Goal: Download file/media

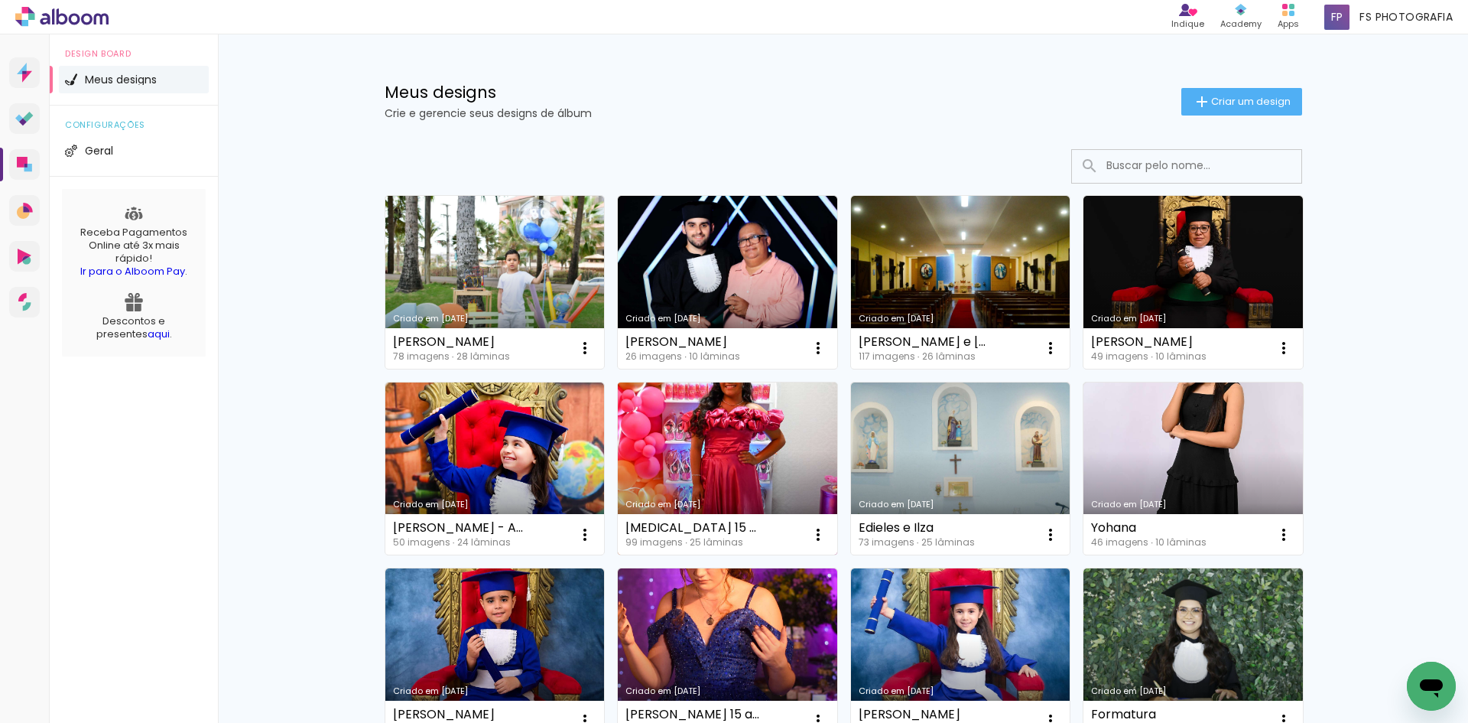
click at [674, 443] on link "Criado em [DATE]" at bounding box center [727, 468] width 219 height 173
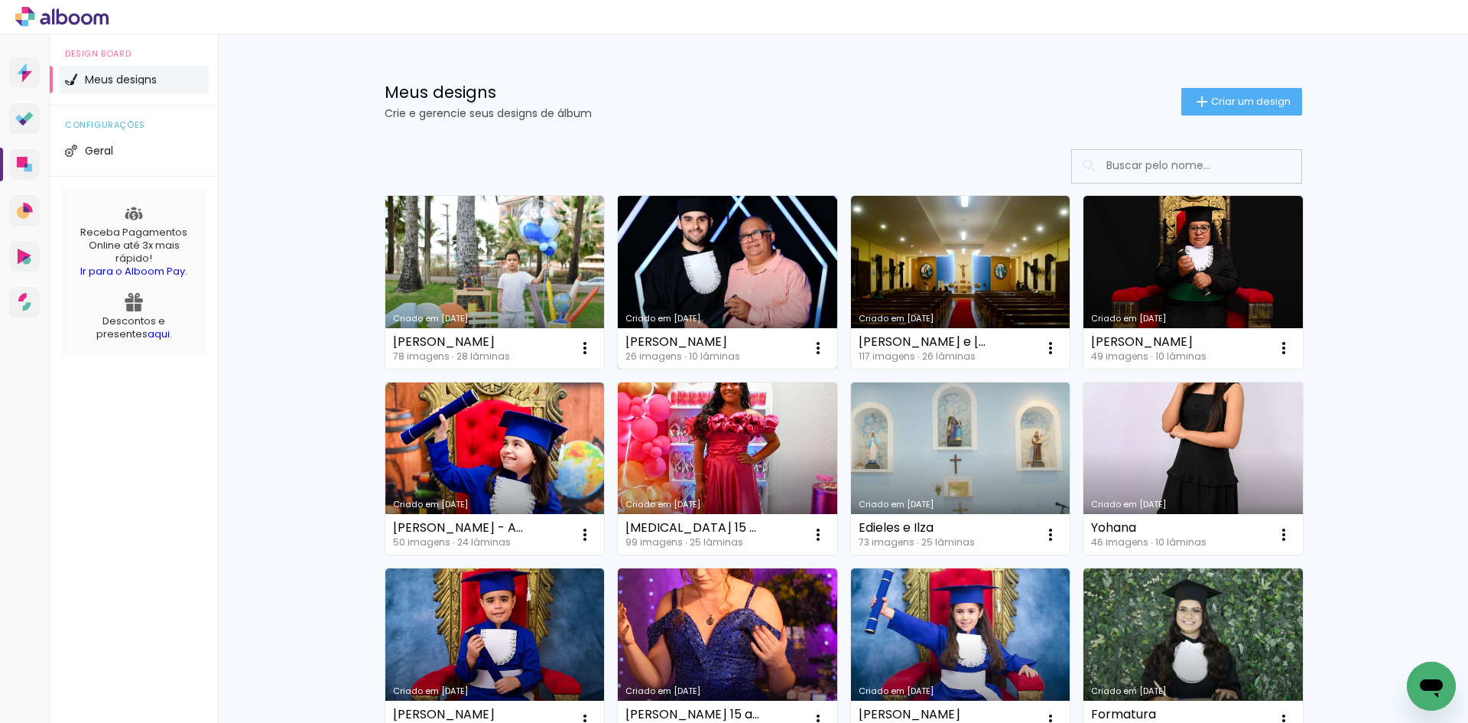
click at [723, 288] on link "Criado em [DATE]" at bounding box center [727, 282] width 219 height 173
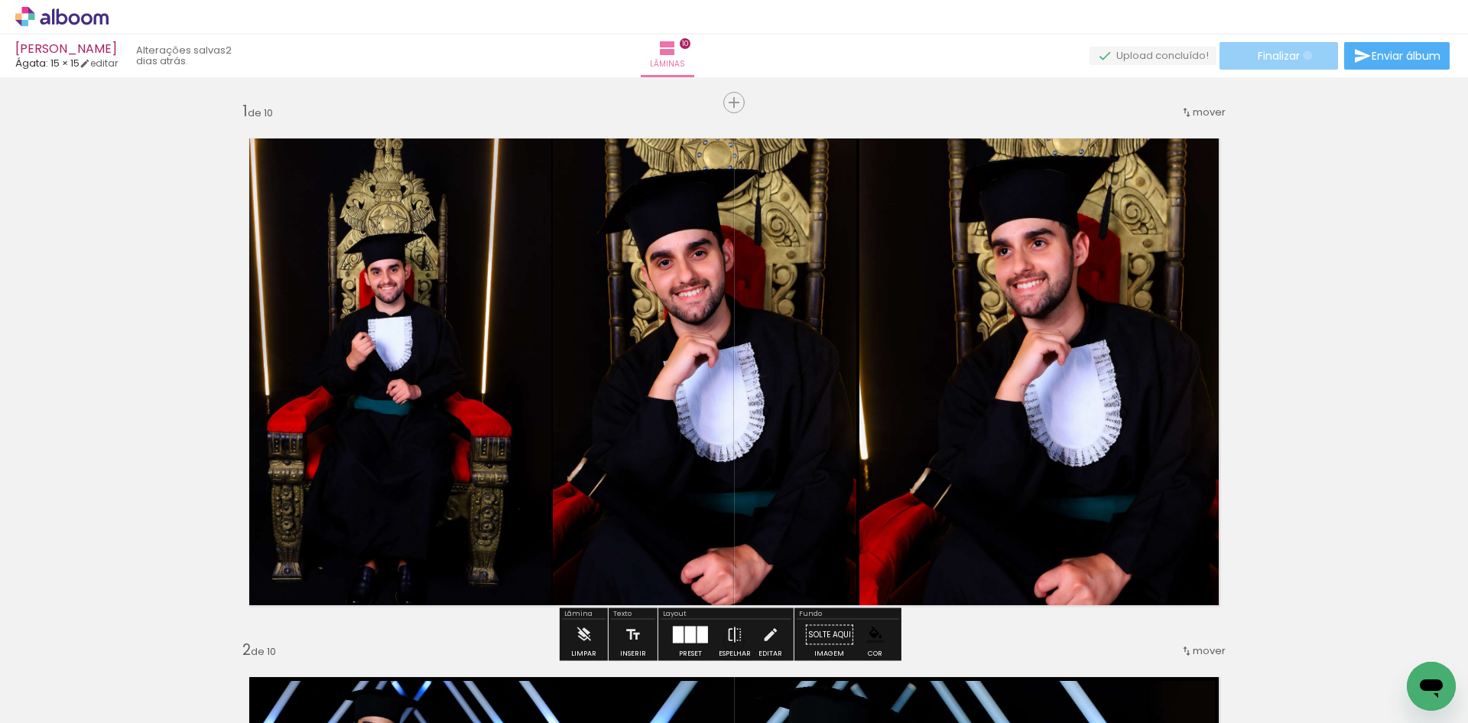
click at [1302, 55] on paper-button "Finalizar" at bounding box center [1279, 56] width 119 height 28
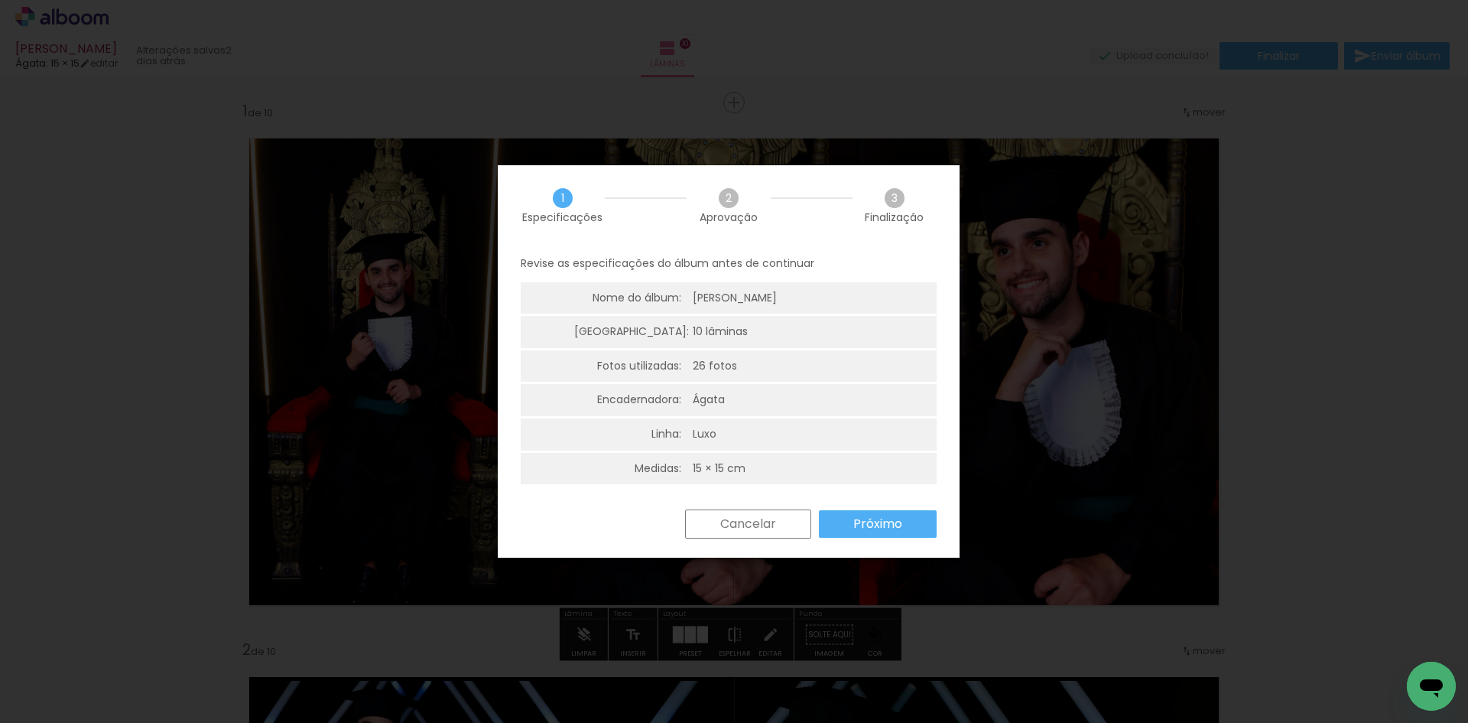
click at [0, 0] on slot "Próximo" at bounding box center [0, 0] width 0 height 0
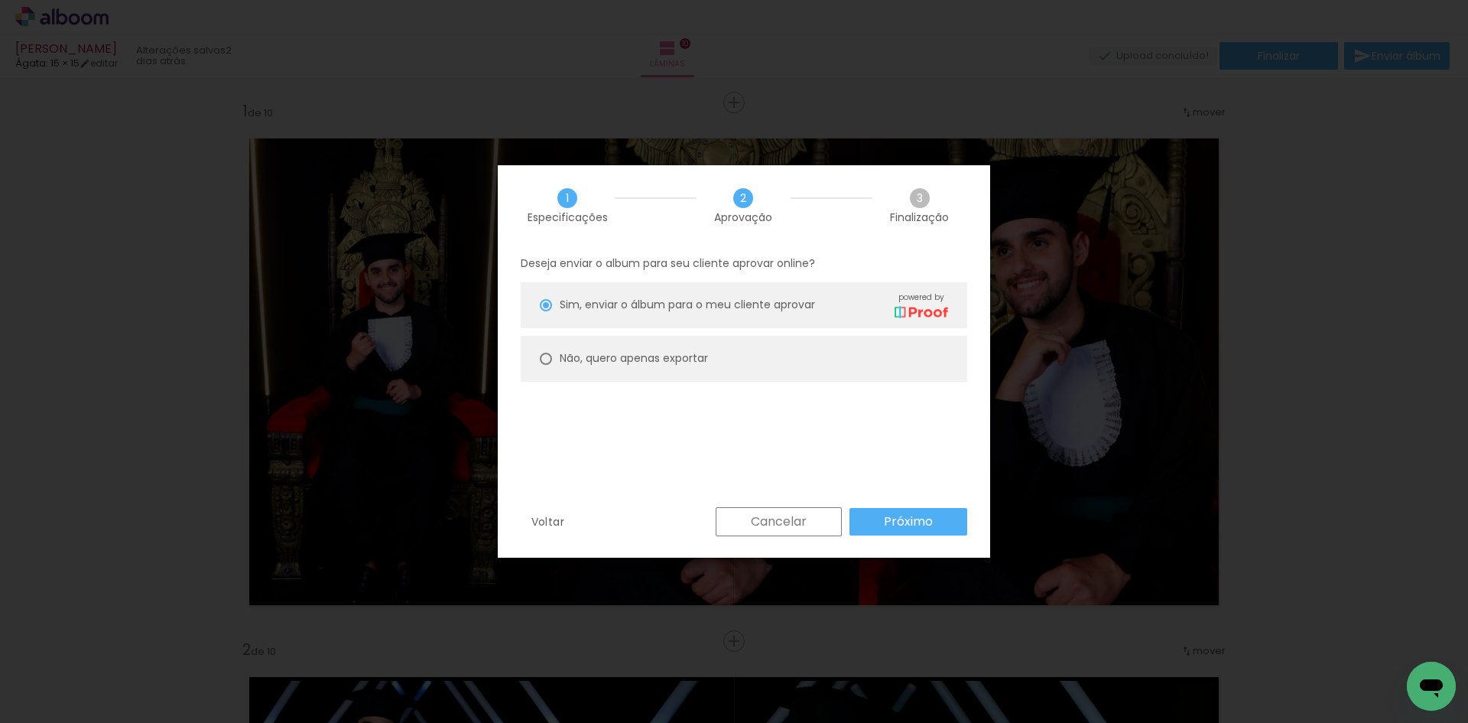
click at [0, 0] on slot "Não, quero apenas exportar" at bounding box center [0, 0] width 0 height 0
type paper-radio-button "on"
click at [0, 0] on slot "Próximo" at bounding box center [0, 0] width 0 height 0
type input "Alta, 300 DPI"
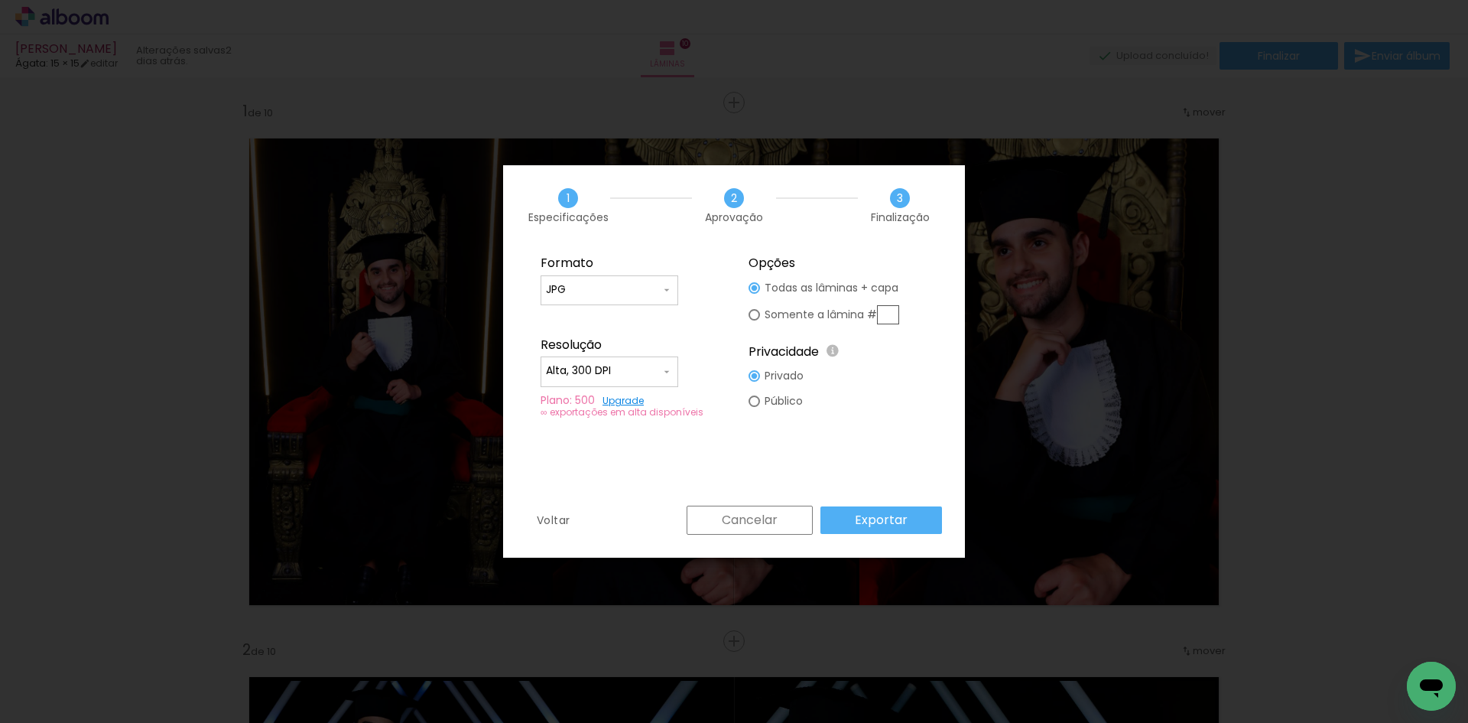
click at [915, 518] on paper-button "Exportar" at bounding box center [882, 520] width 122 height 28
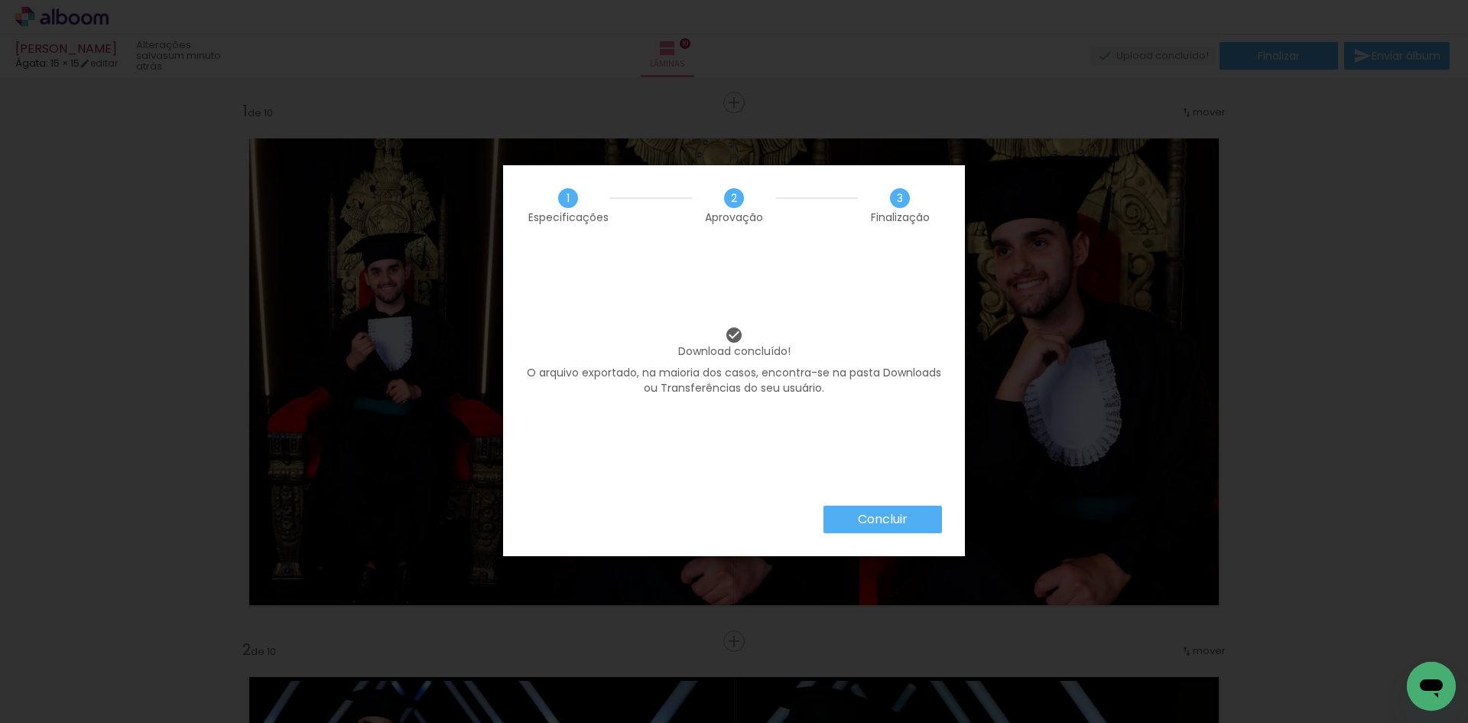
click at [0, 0] on slot "Concluir" at bounding box center [0, 0] width 0 height 0
